Goal: Contribute content

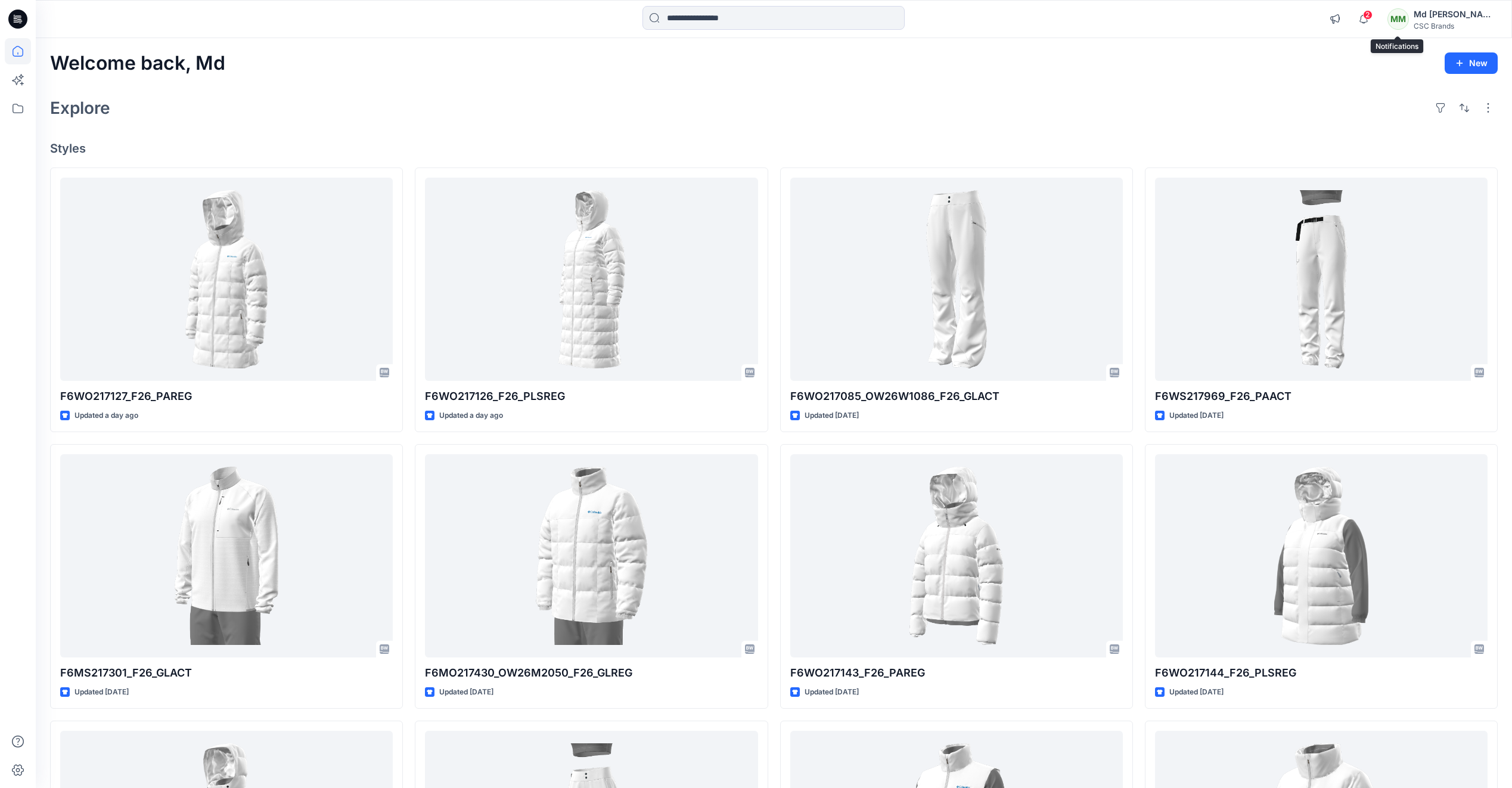
click at [1372, 18] on span "2" at bounding box center [1367, 15] width 10 height 10
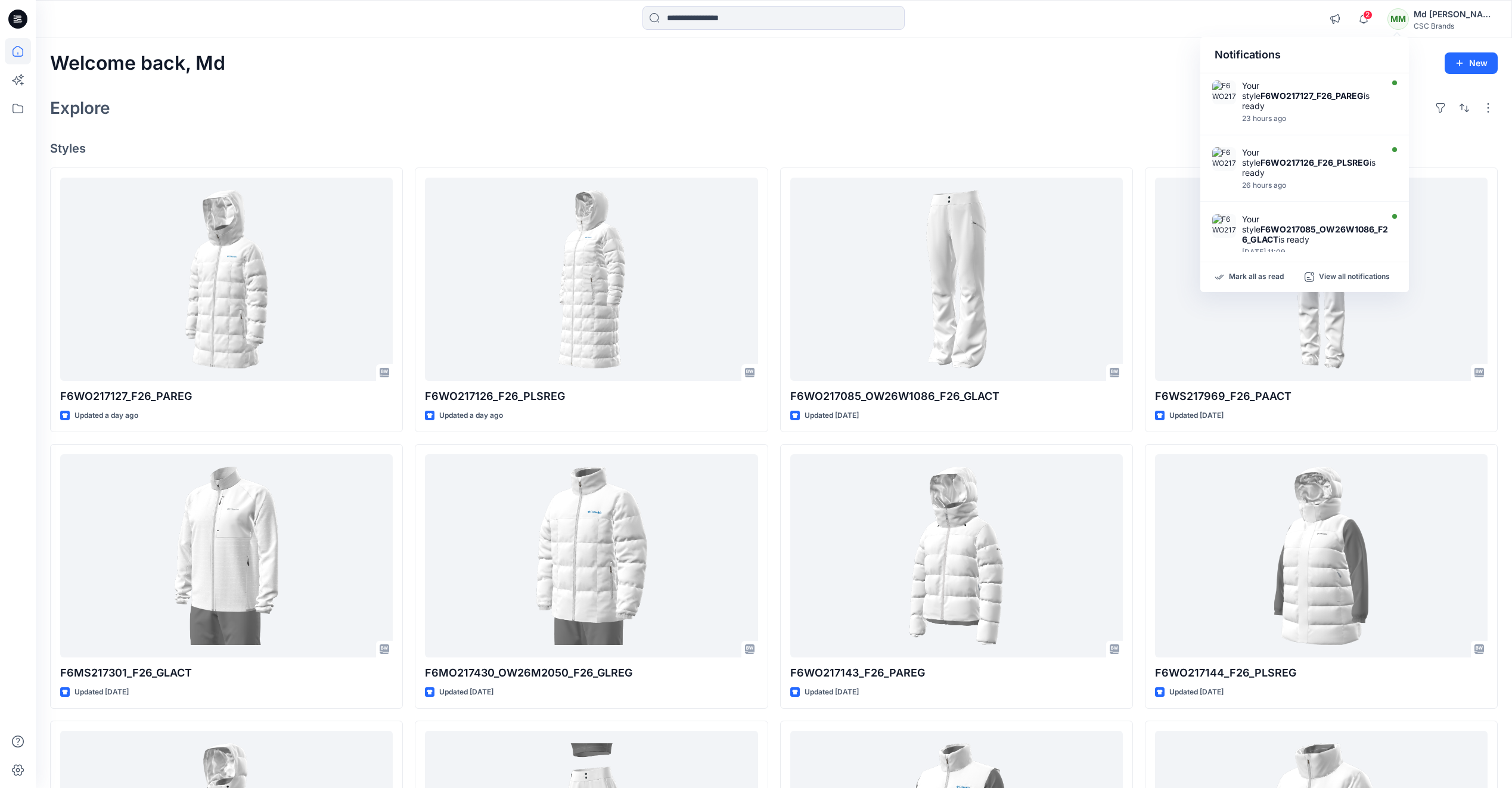
click at [1057, 122] on div "Welcome back, Md New Explore Styles F6WO217127_F26_PAREG Updated a day ago F6MS…" at bounding box center [773, 540] width 1476 height 1005
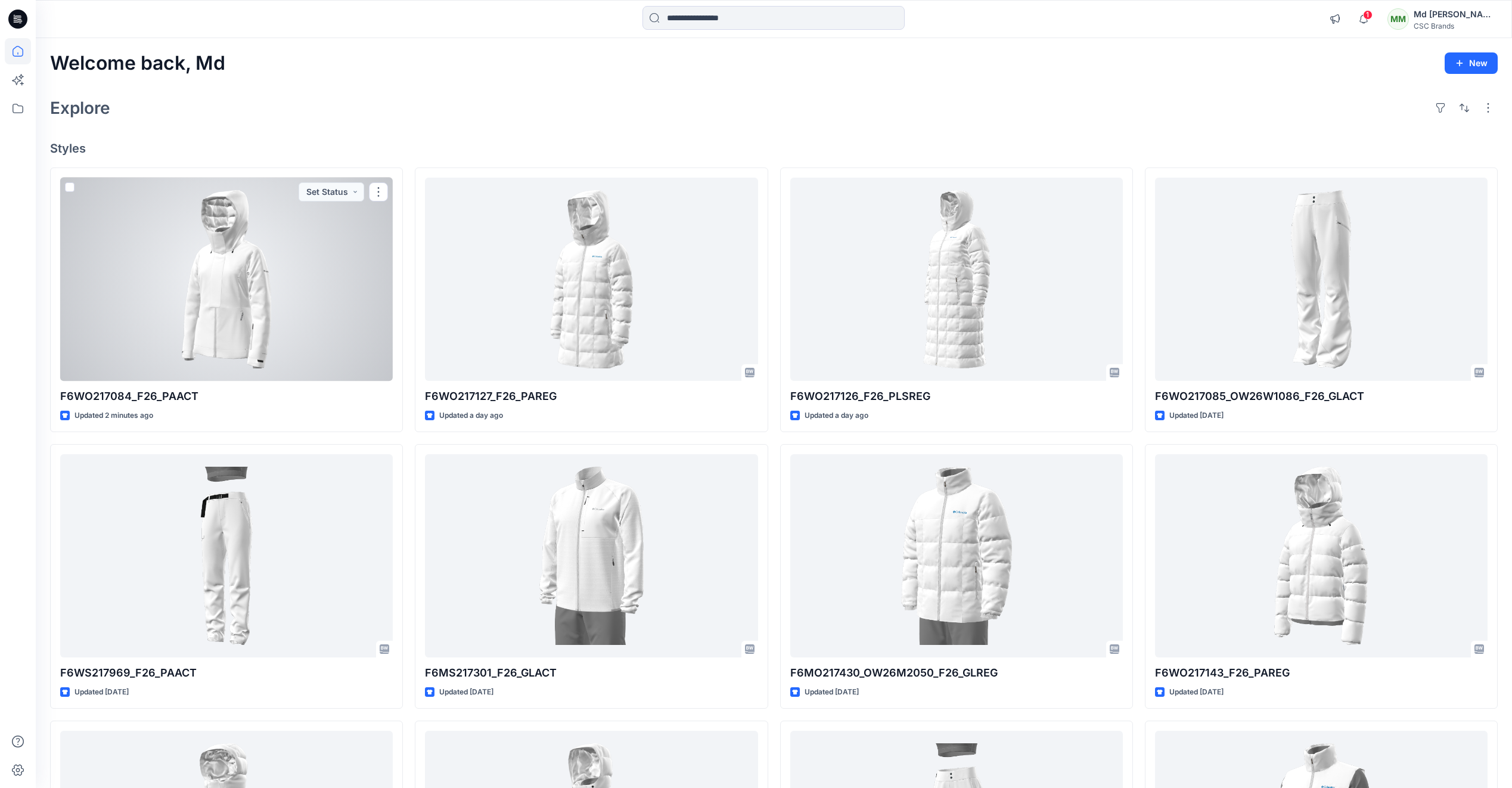
click at [262, 325] on div at bounding box center [227, 279] width 333 height 203
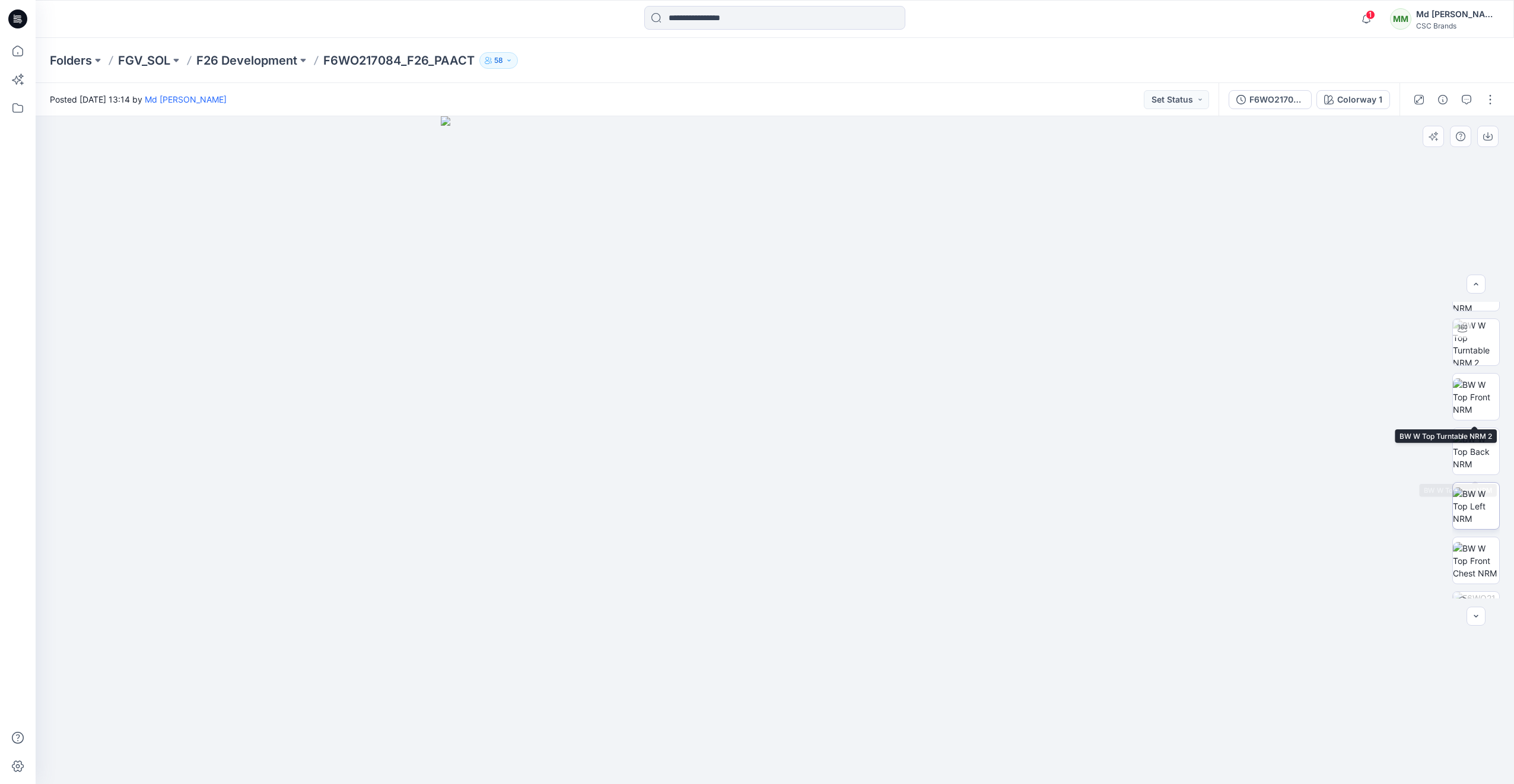
scroll to position [133, 0]
click at [1197, 100] on button "Set Status" at bounding box center [1176, 100] width 65 height 19
click at [1172, 150] on p "Virtual Proto 1" at bounding box center [1154, 155] width 54 height 15
drag, startPoint x: 1487, startPoint y: 100, endPoint x: 1483, endPoint y: 106, distance: 7.2
click at [1487, 100] on button "button" at bounding box center [1490, 100] width 19 height 19
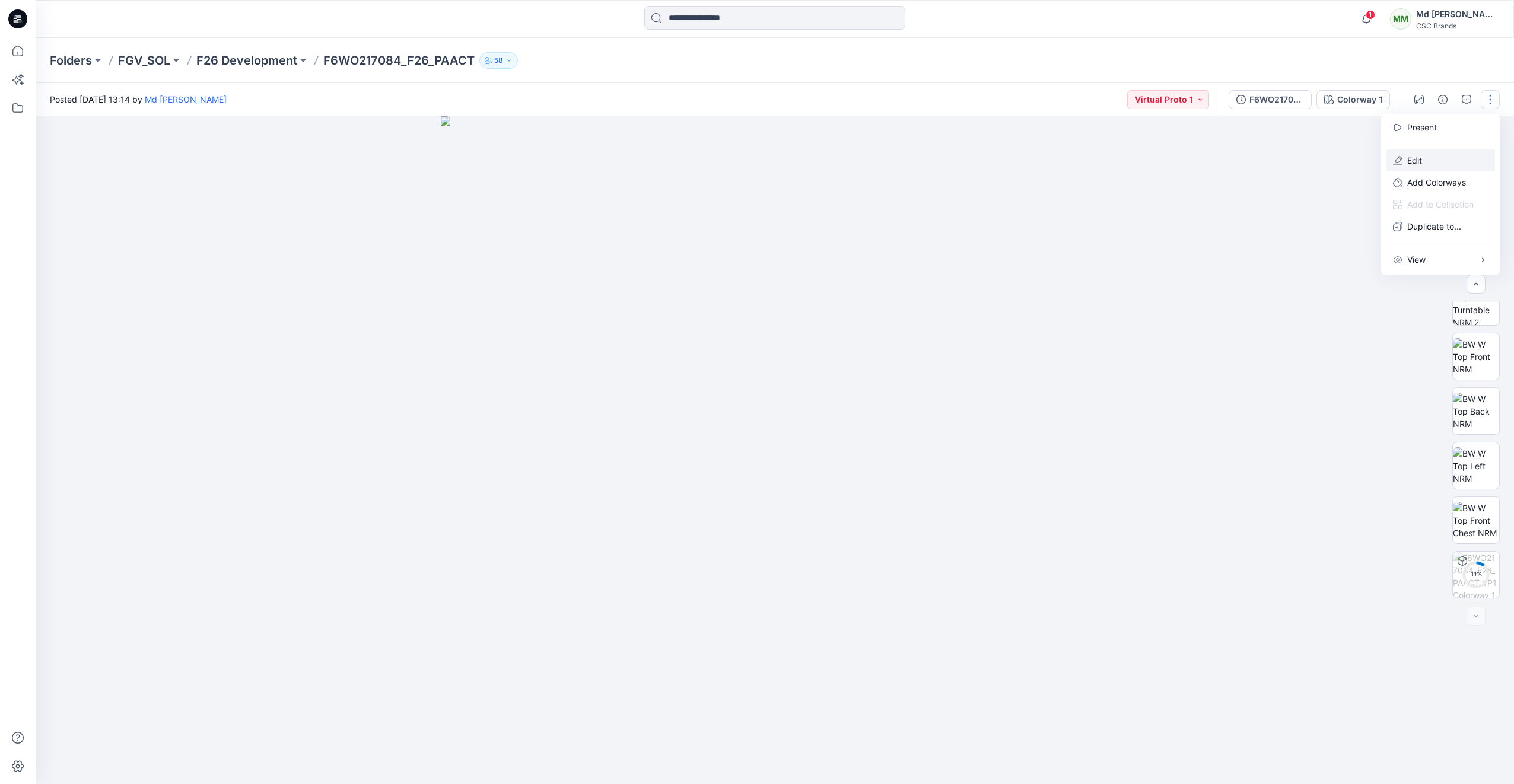
click at [1444, 154] on button "Edit" at bounding box center [1440, 160] width 109 height 22
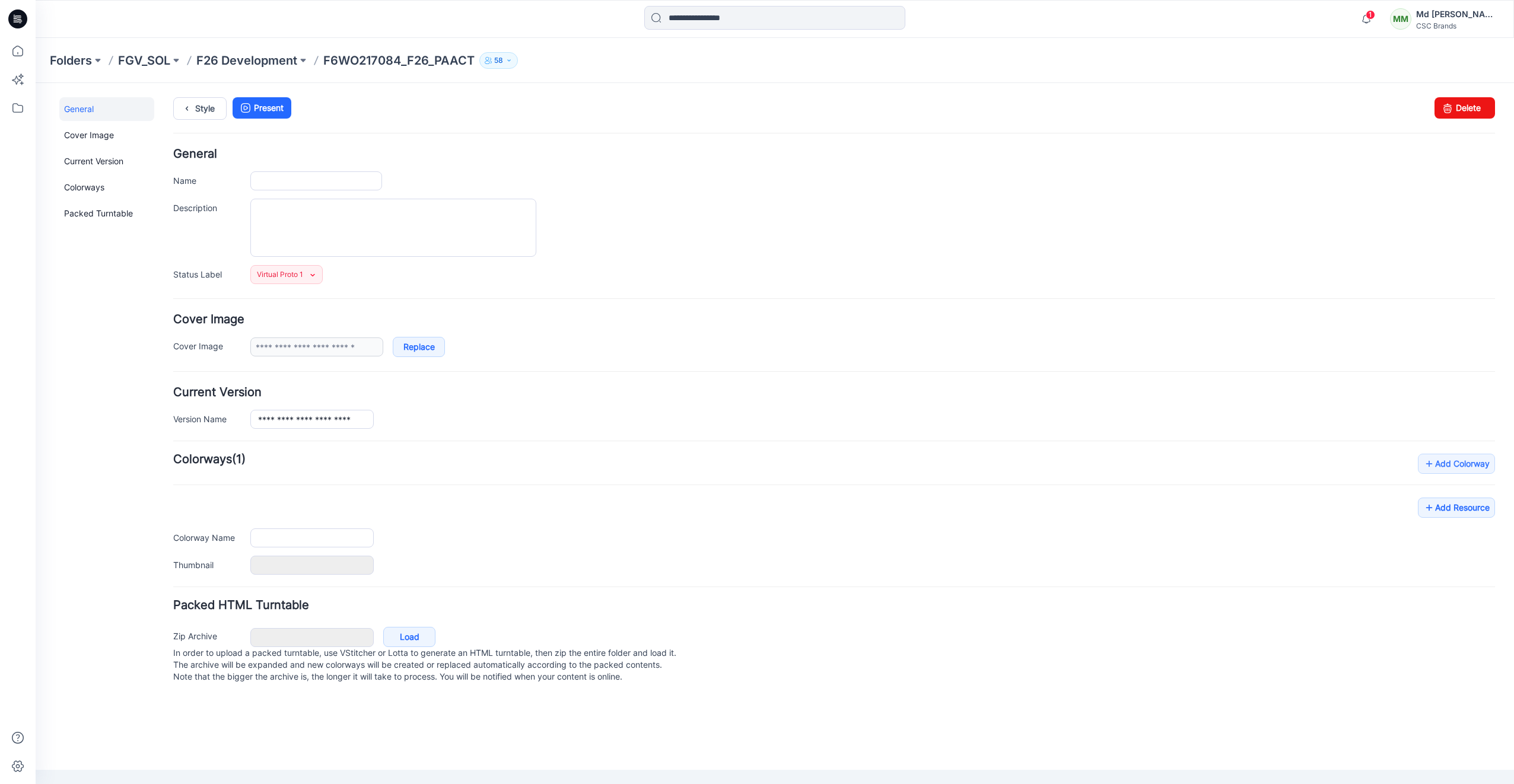
type input "**********"
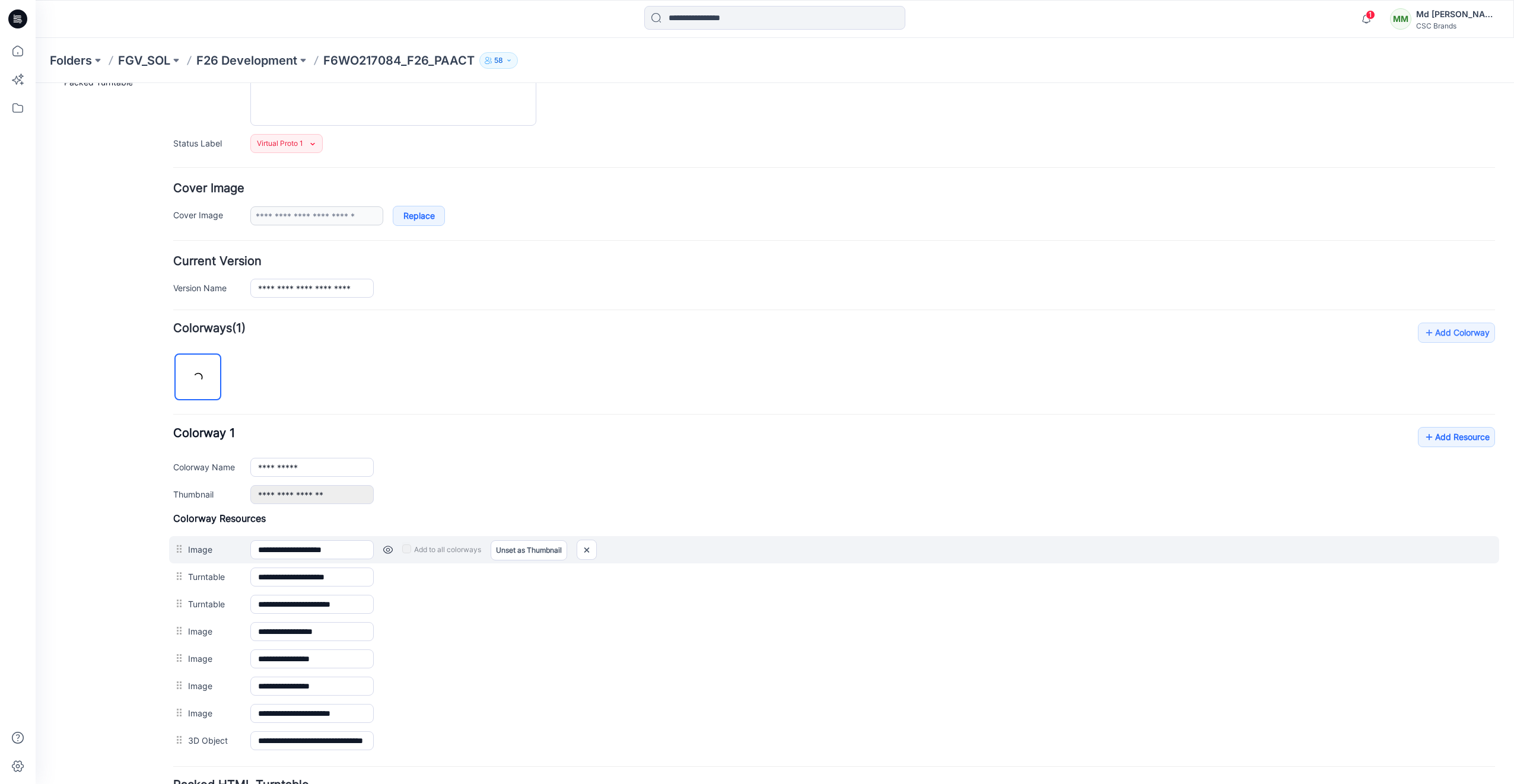
scroll to position [238, 0]
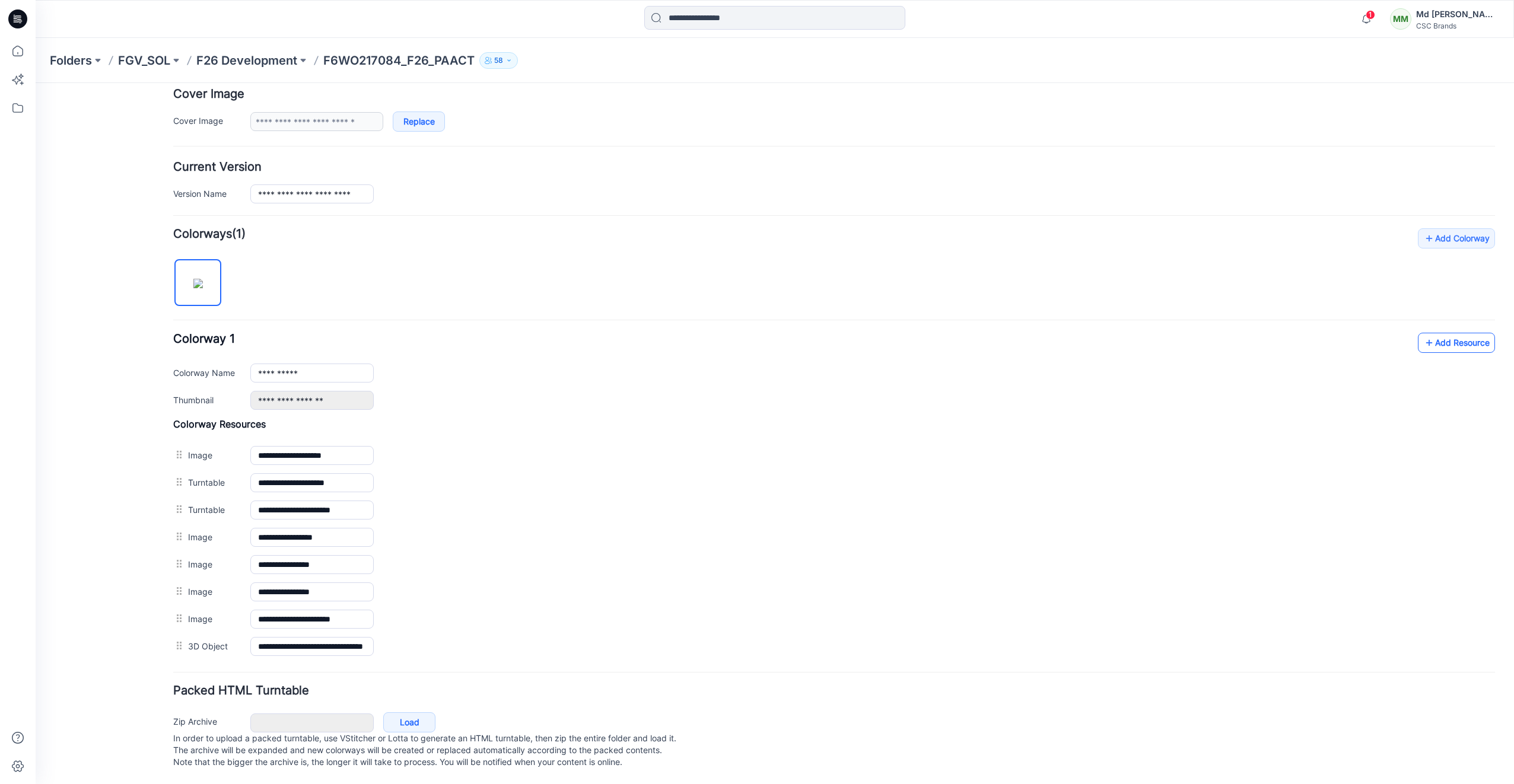
click at [1427, 334] on link "Add Resource" at bounding box center [1456, 343] width 77 height 20
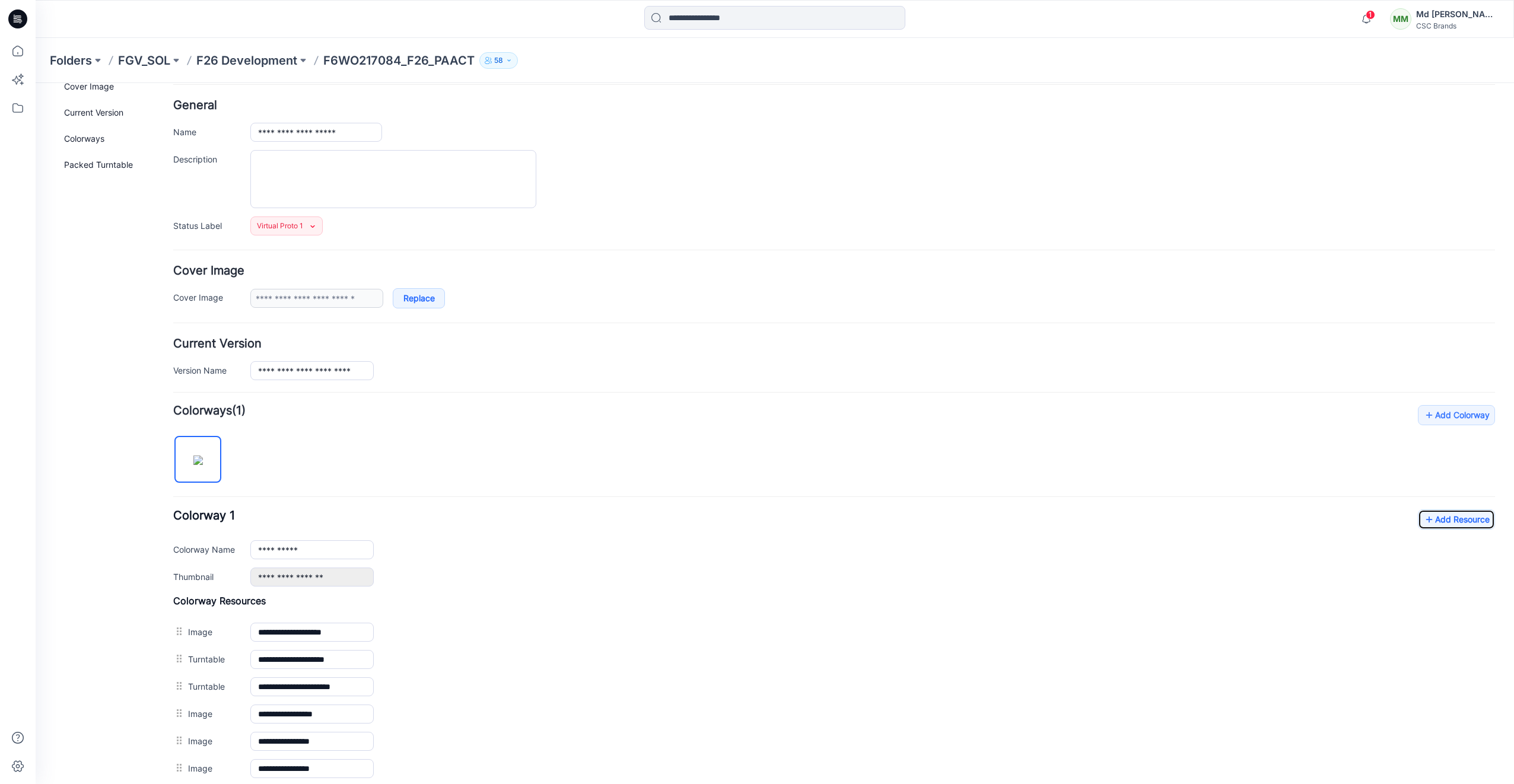
scroll to position [0, 0]
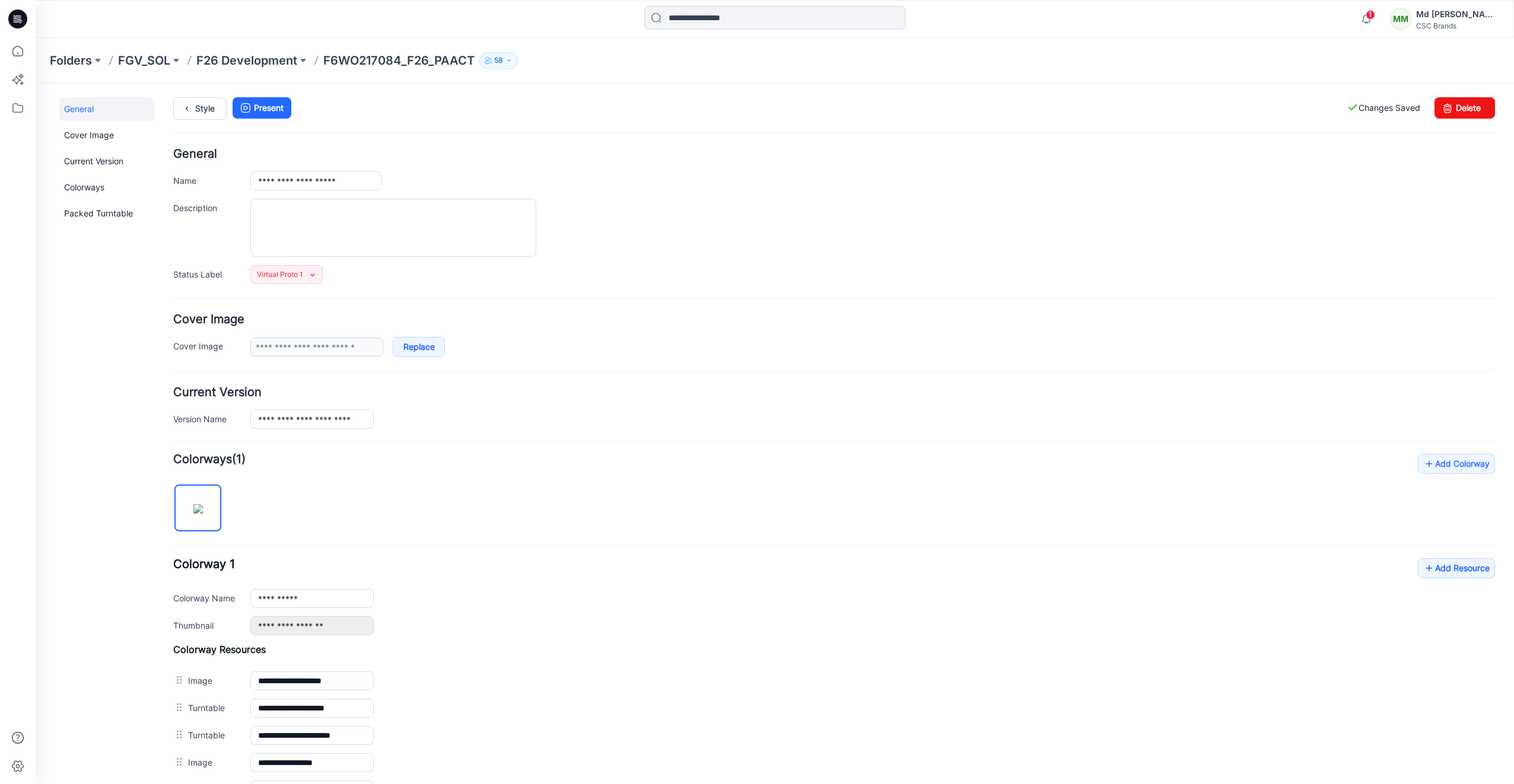
click at [207, 95] on div "**********" at bounding box center [767, 560] width 1464 height 954
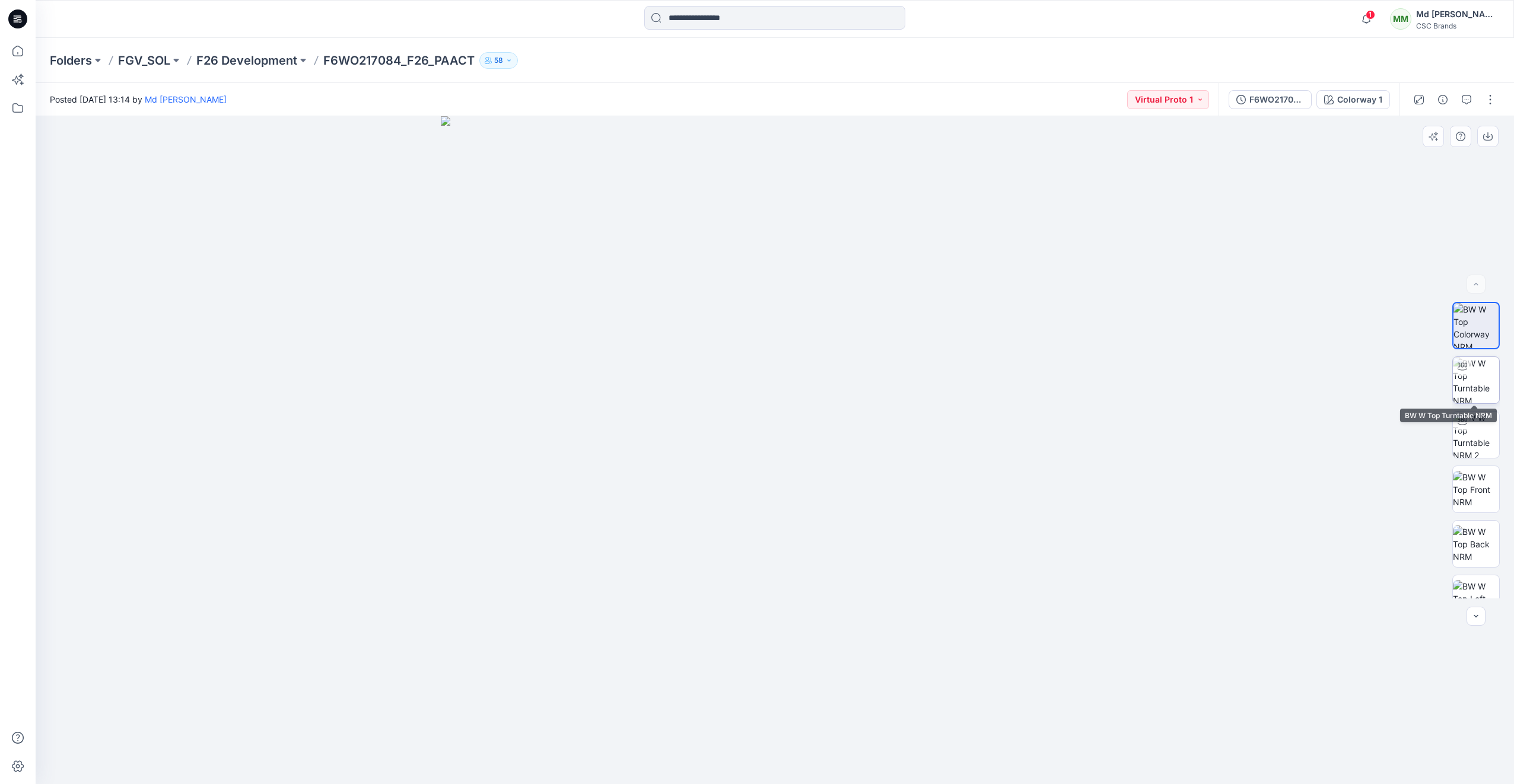
click at [1479, 383] on img at bounding box center [1475, 380] width 46 height 46
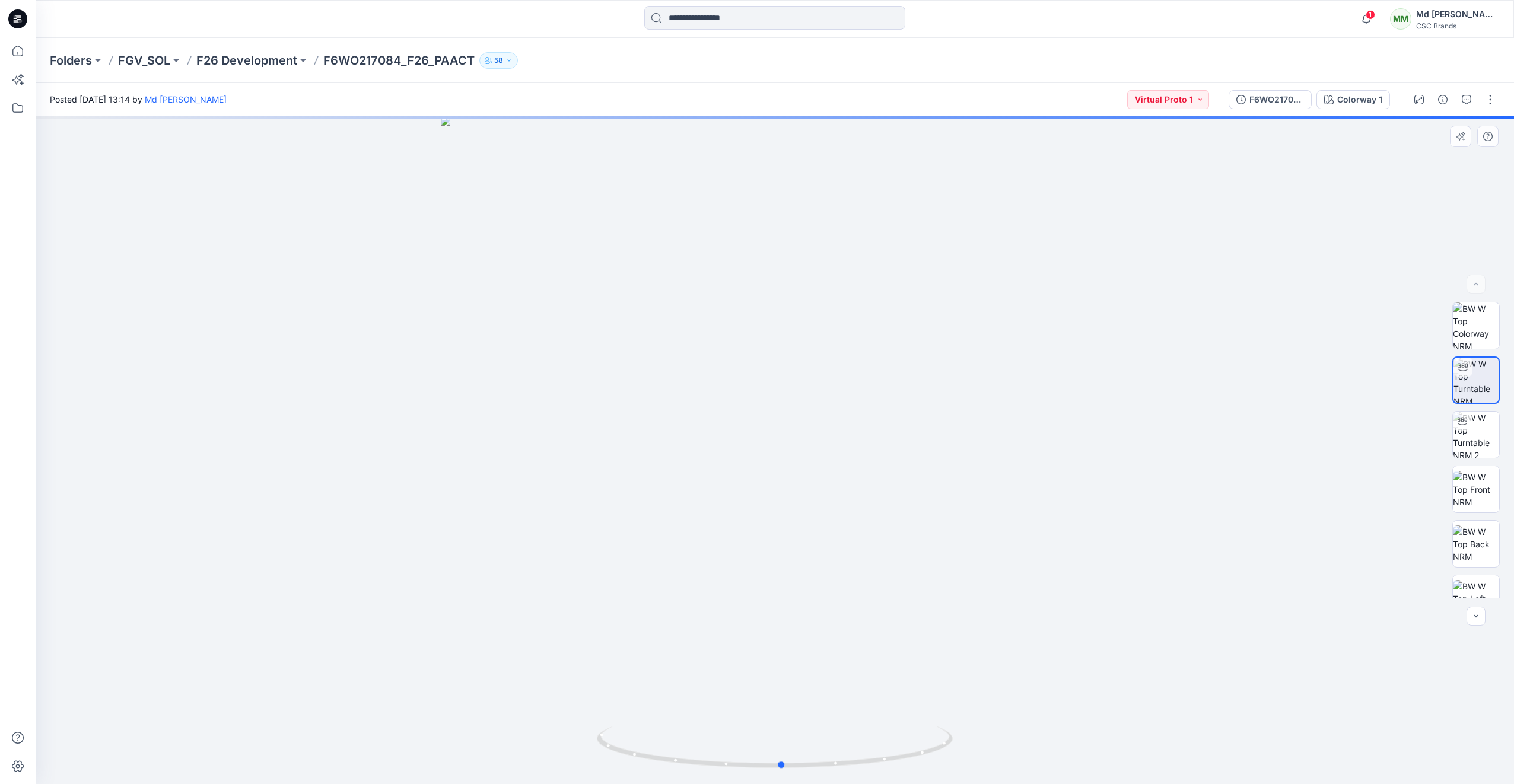
drag, startPoint x: 855, startPoint y: 765, endPoint x: 506, endPoint y: 715, distance: 352.6
click at [506, 715] on div at bounding box center [774, 450] width 1478 height 668
click at [20, 16] on icon at bounding box center [18, 15] width 6 height 1
